Goal: Transaction & Acquisition: Purchase product/service

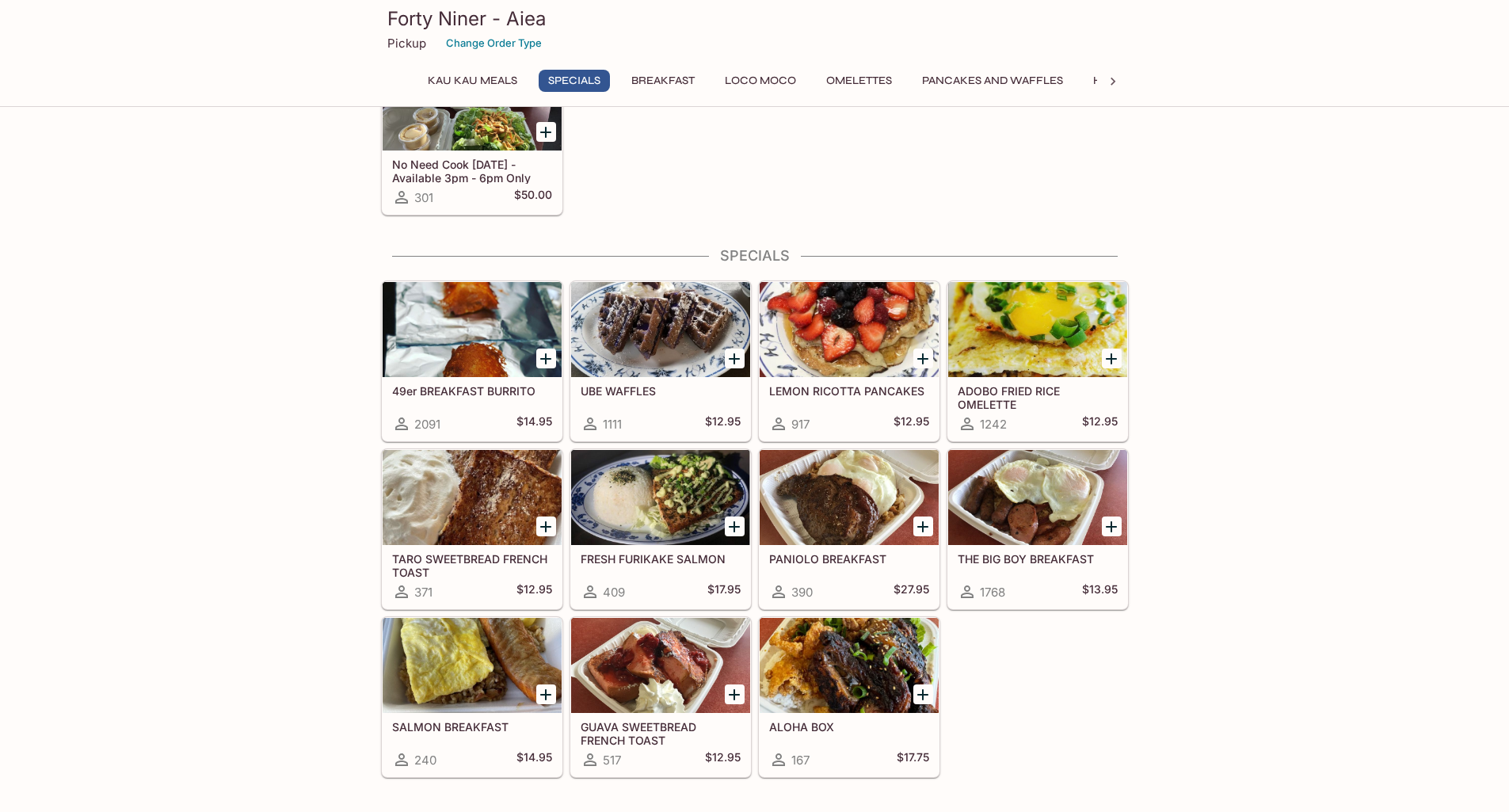
scroll to position [555, 0]
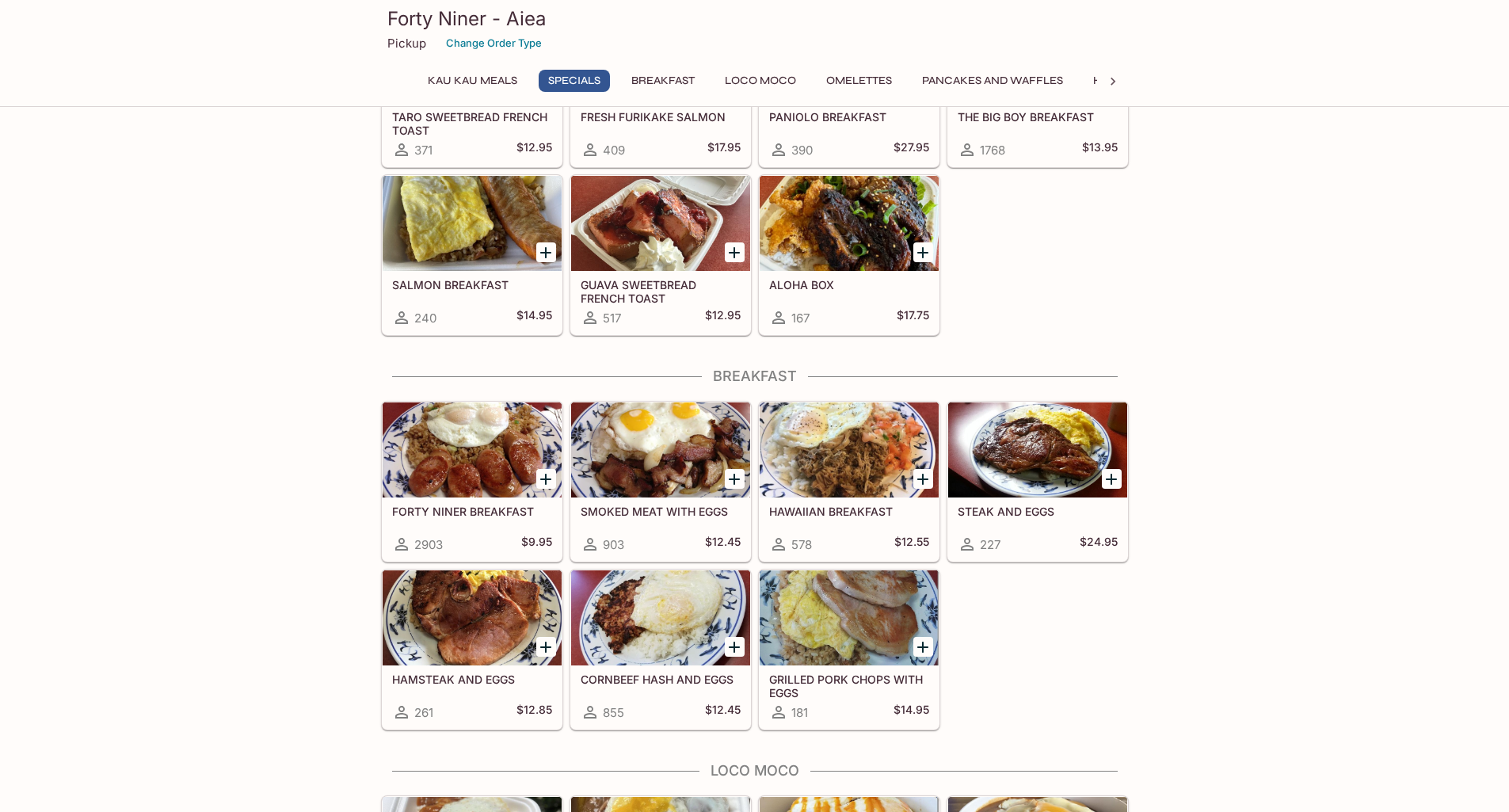
click at [457, 481] on div at bounding box center [472, 450] width 179 height 95
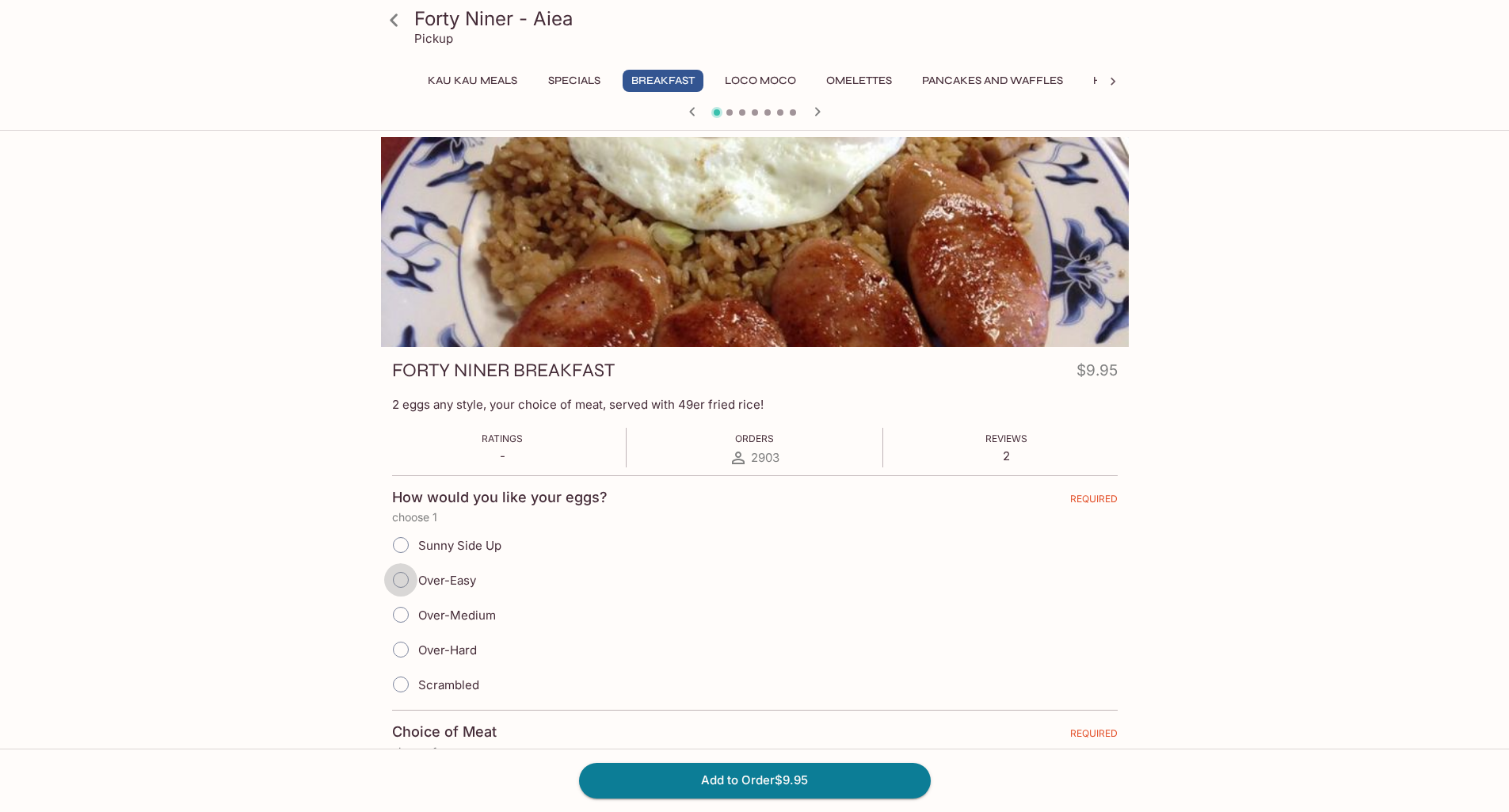
click at [399, 583] on input "Over-Easy" at bounding box center [401, 580] width 33 height 33
radio input "true"
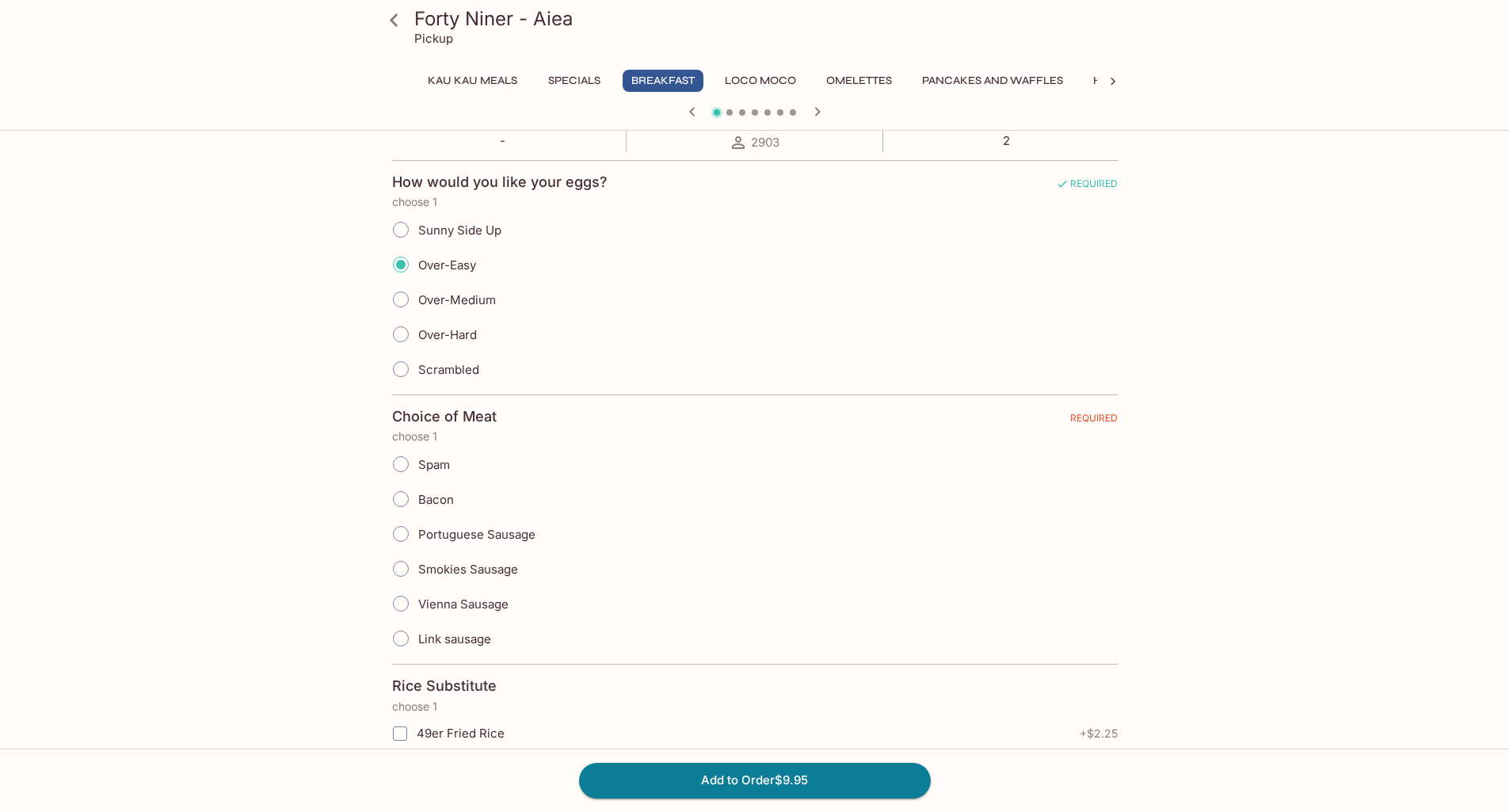
scroll to position [317, 0]
click at [389, 576] on input "Smokies Sausage" at bounding box center [401, 567] width 33 height 33
radio input "true"
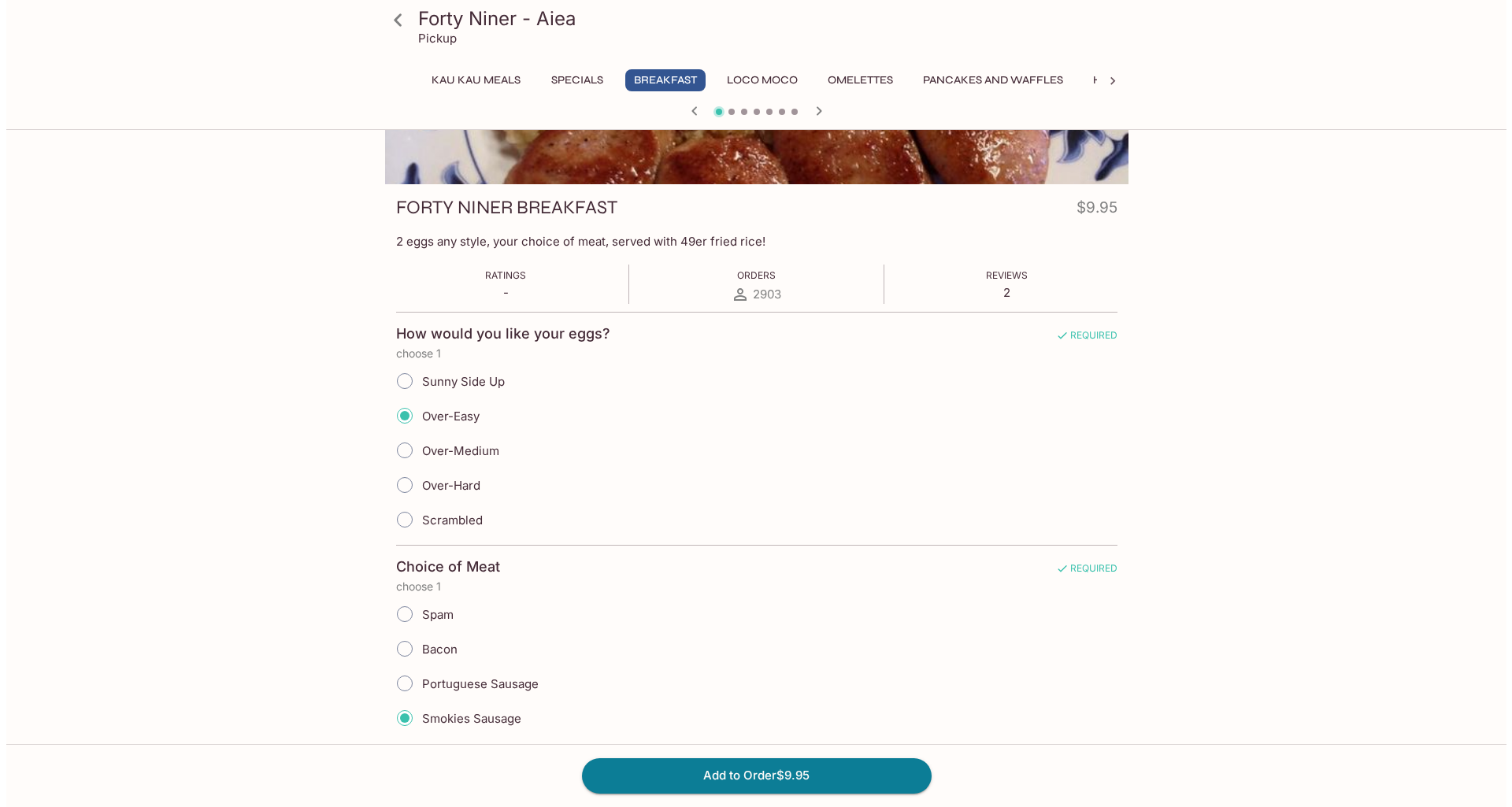
scroll to position [0, 0]
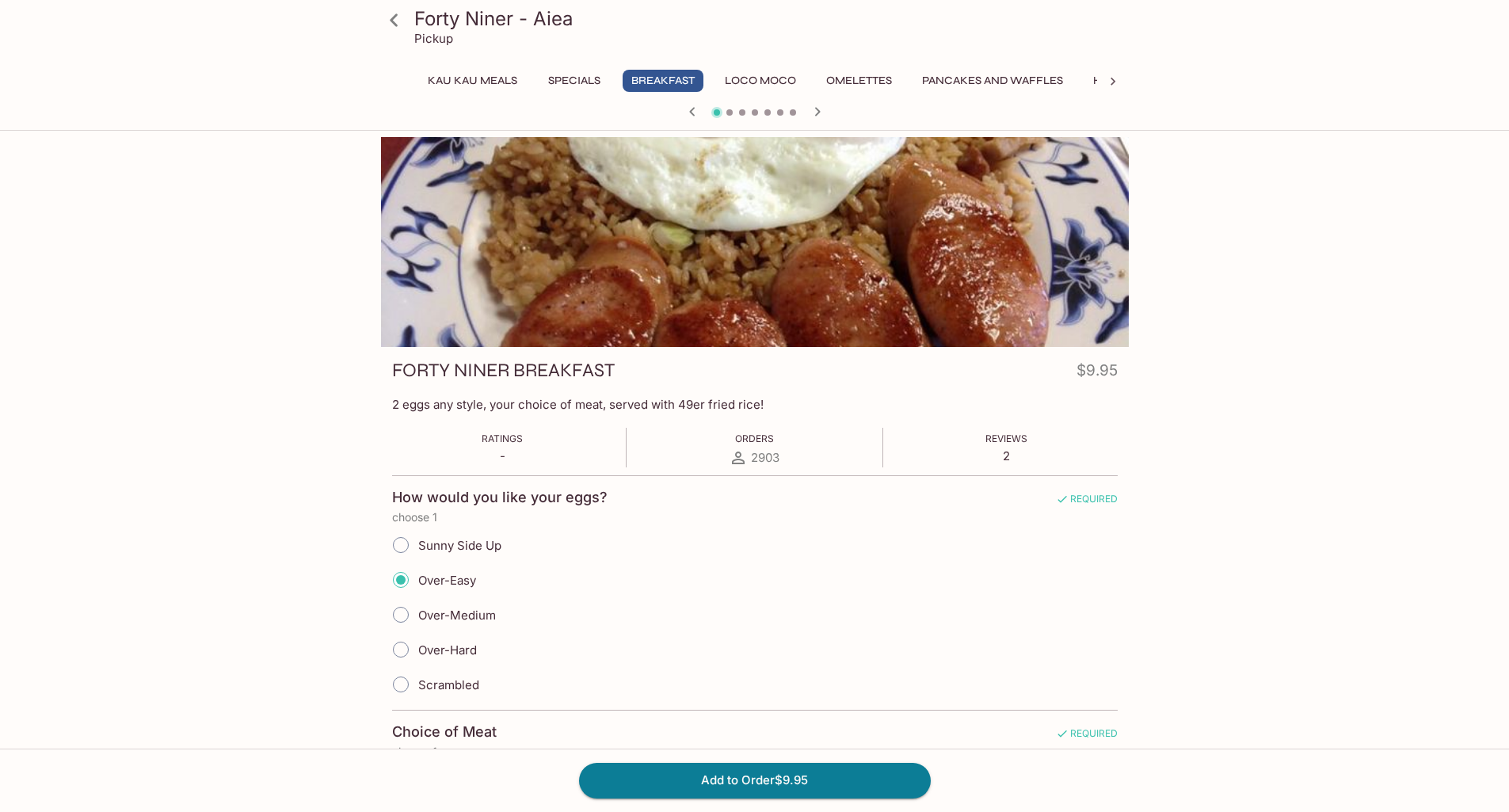
click at [400, 13] on icon at bounding box center [394, 20] width 28 height 28
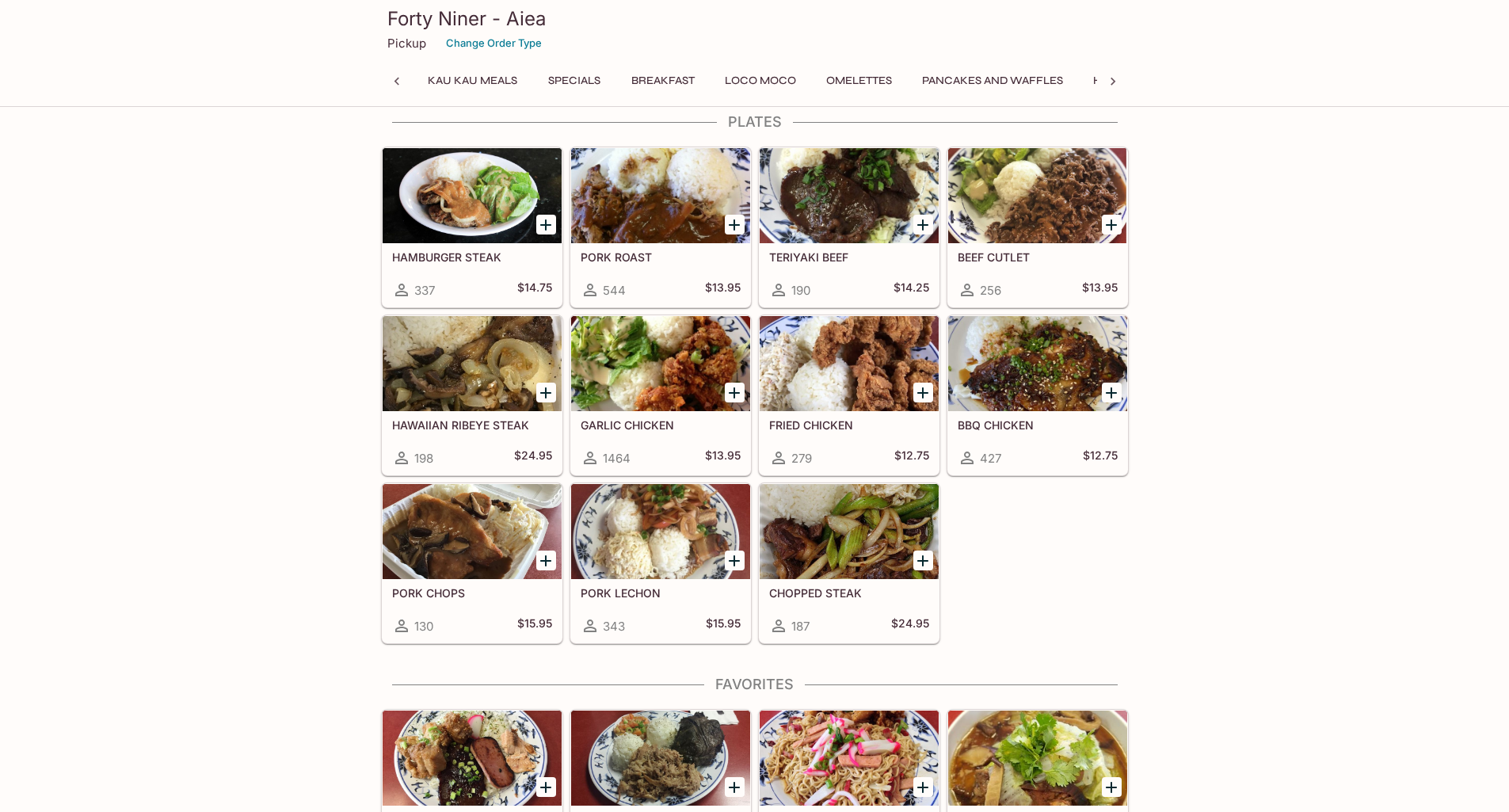
scroll to position [0, 274]
